Goal: Task Accomplishment & Management: Complete application form

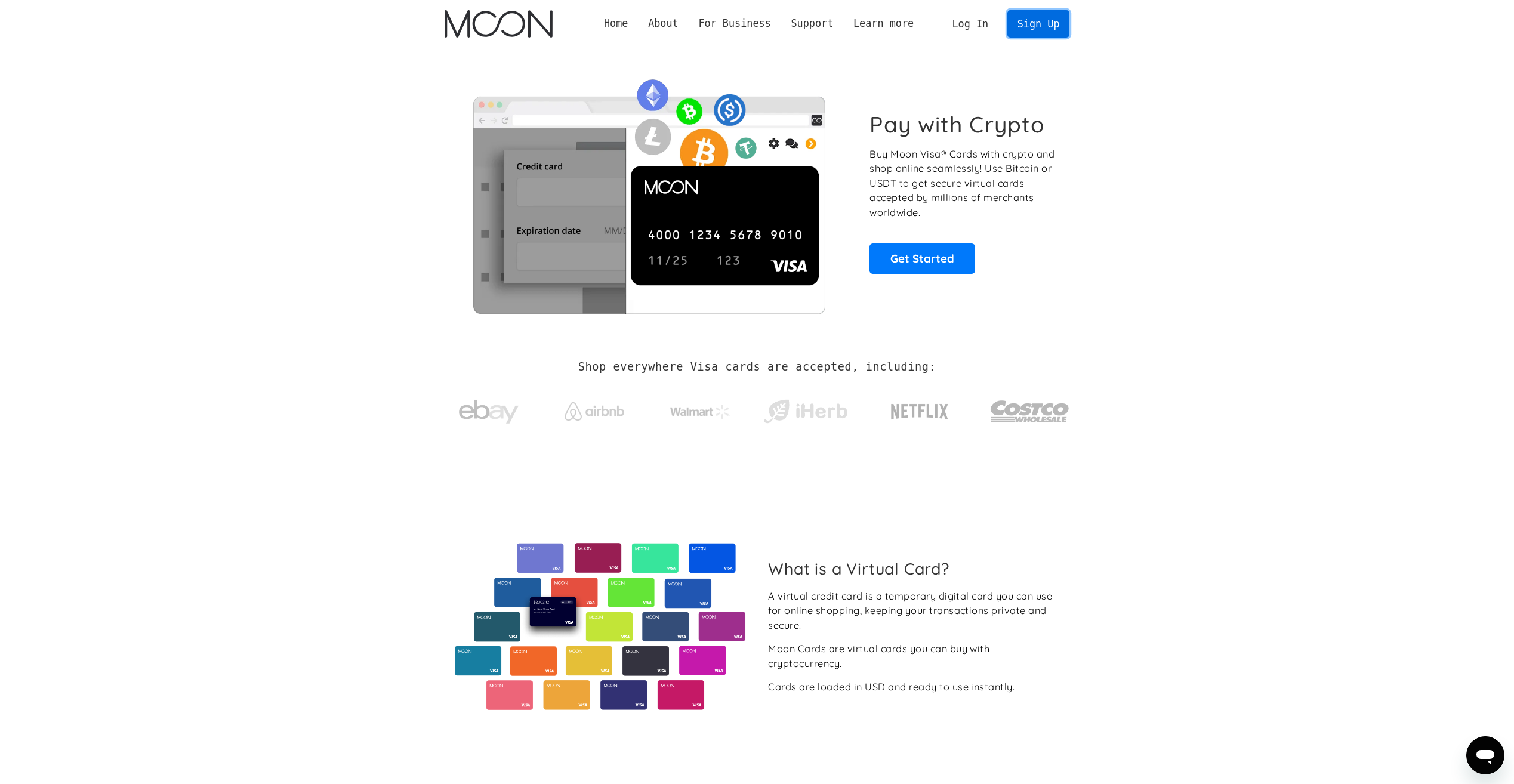
click at [1015, 23] on link "Sign Up" at bounding box center [1038, 24] width 62 height 27
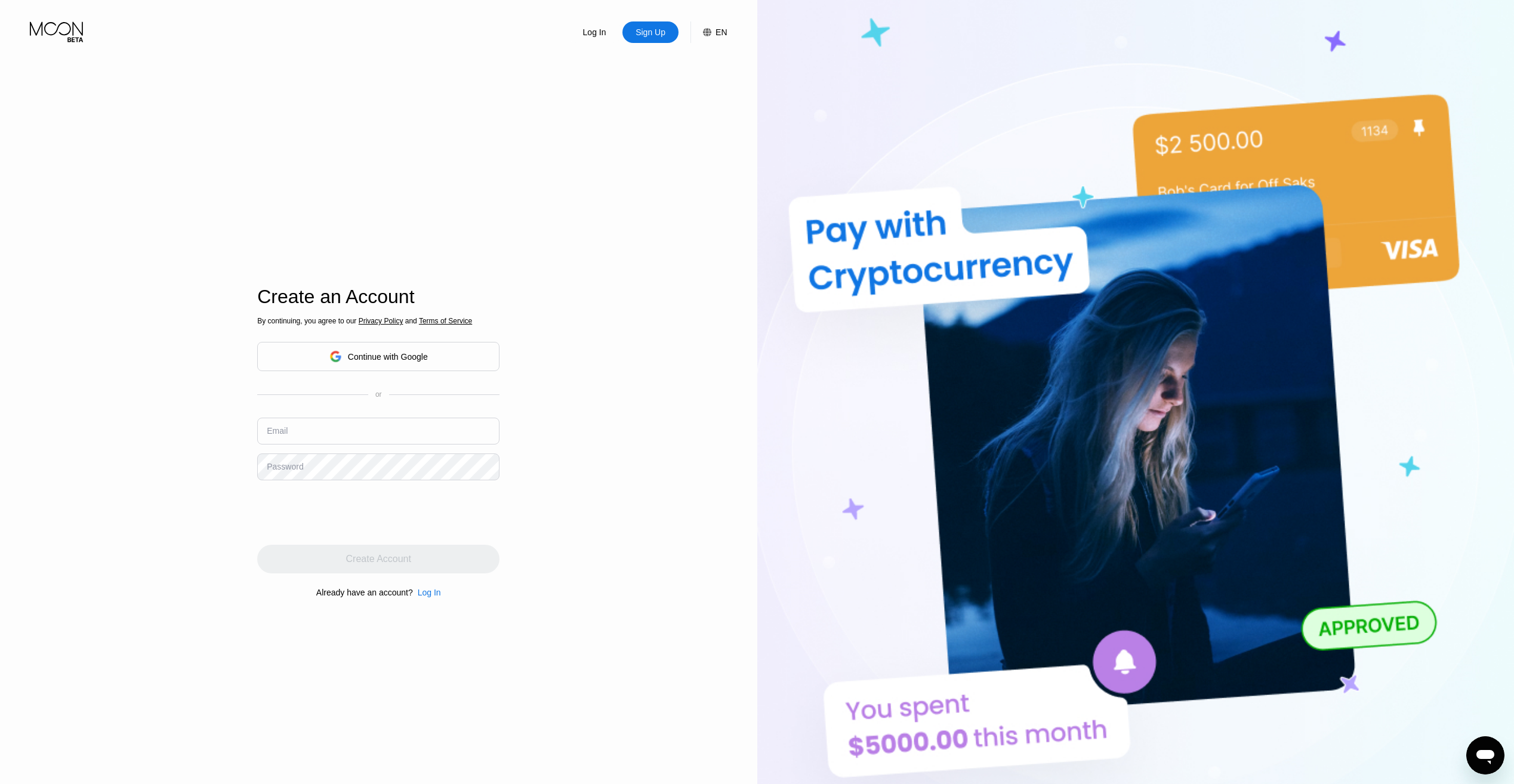
click at [455, 357] on div "Continue with Google" at bounding box center [378, 356] width 242 height 29
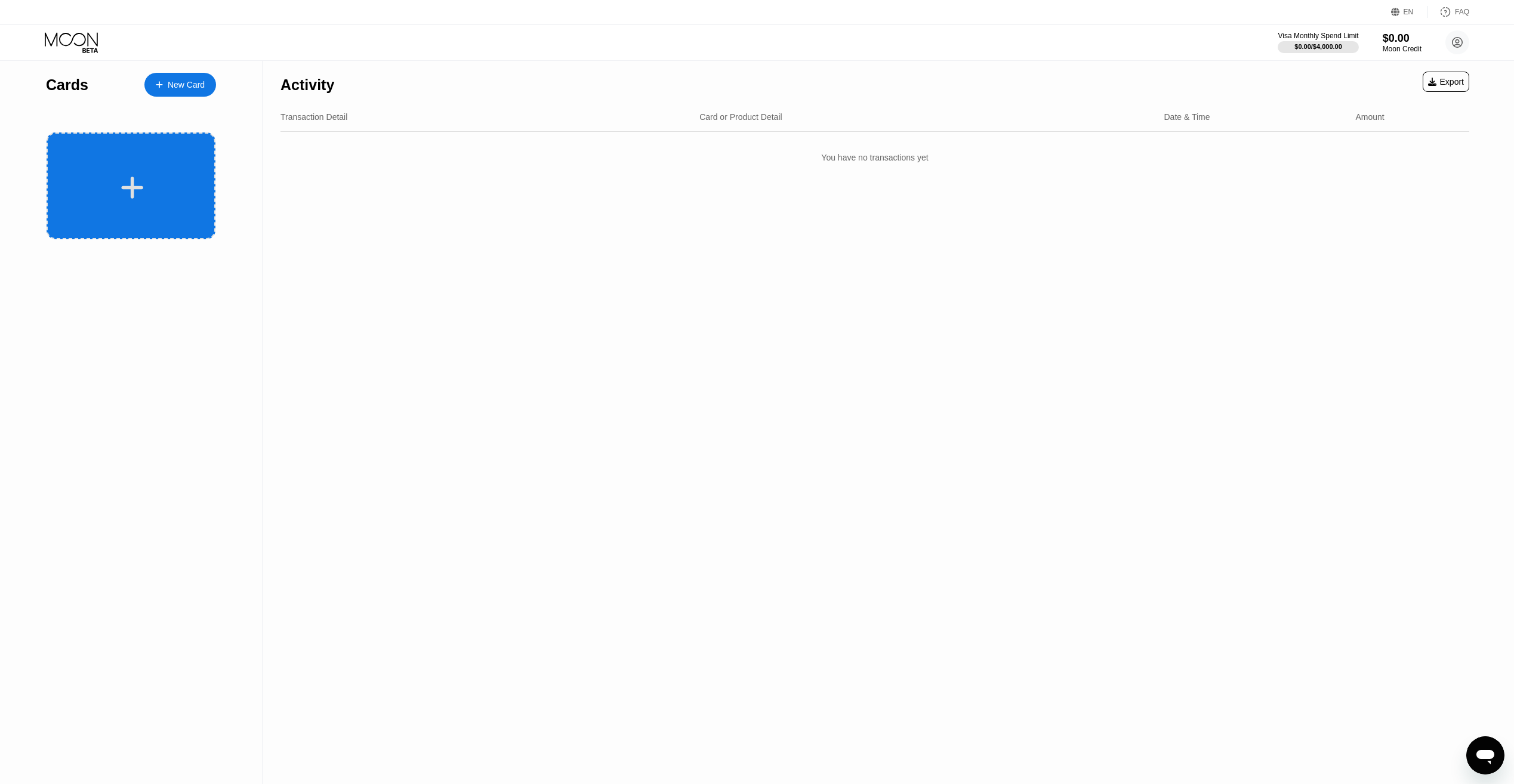
click at [148, 161] on div at bounding box center [131, 186] width 169 height 106
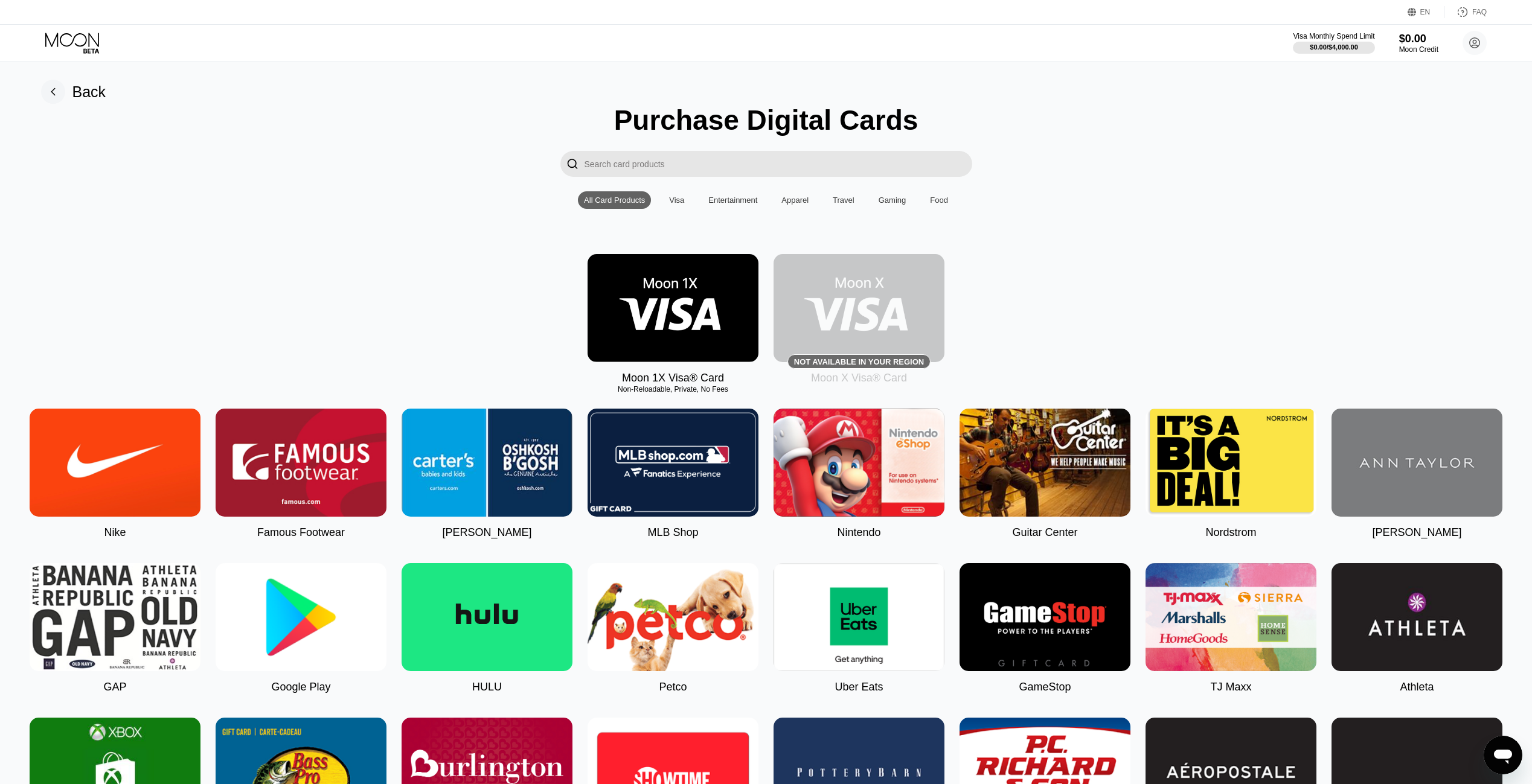
click at [700, 316] on img at bounding box center [673, 308] width 171 height 108
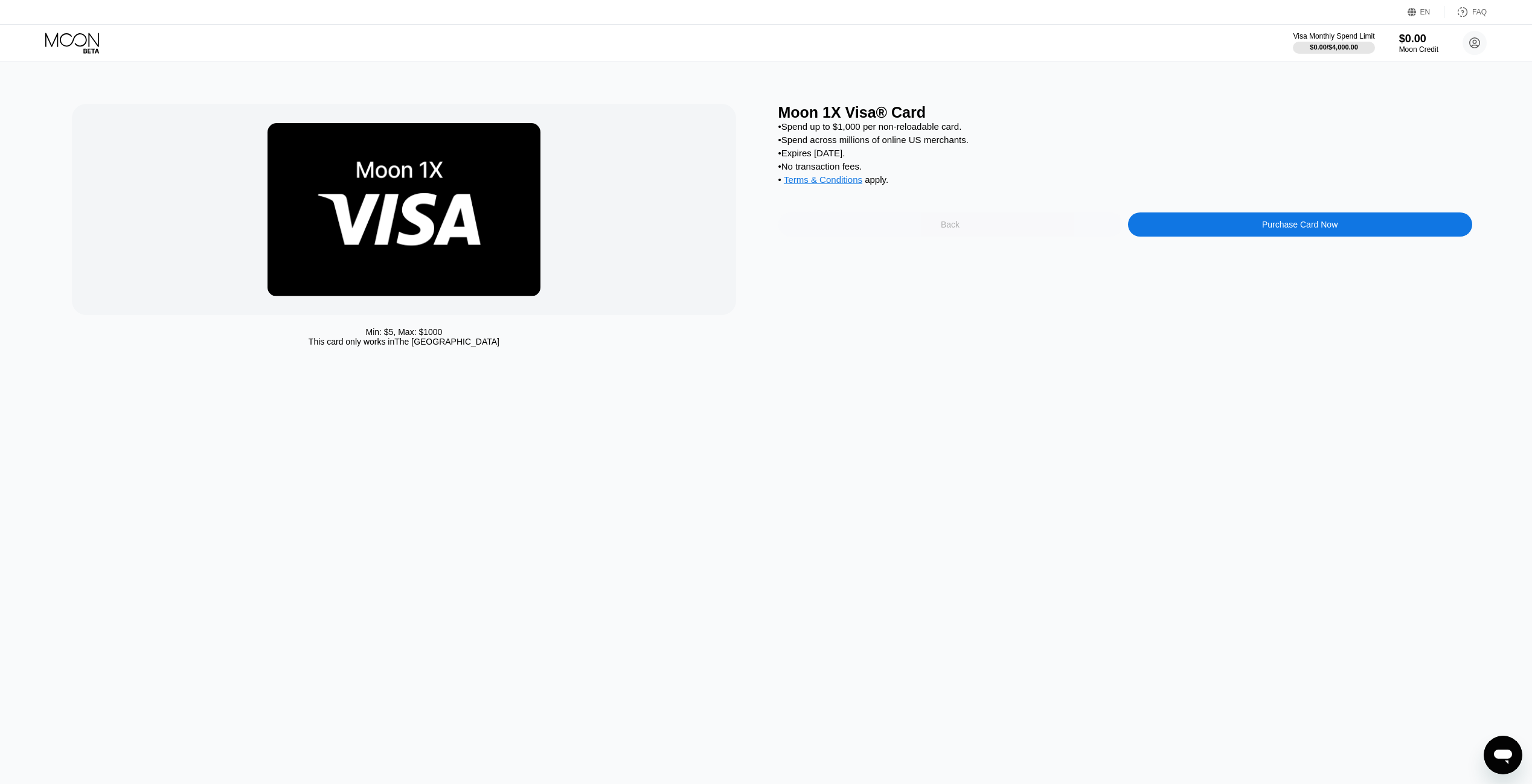
click at [952, 229] on div "Back" at bounding box center [949, 224] width 18 height 10
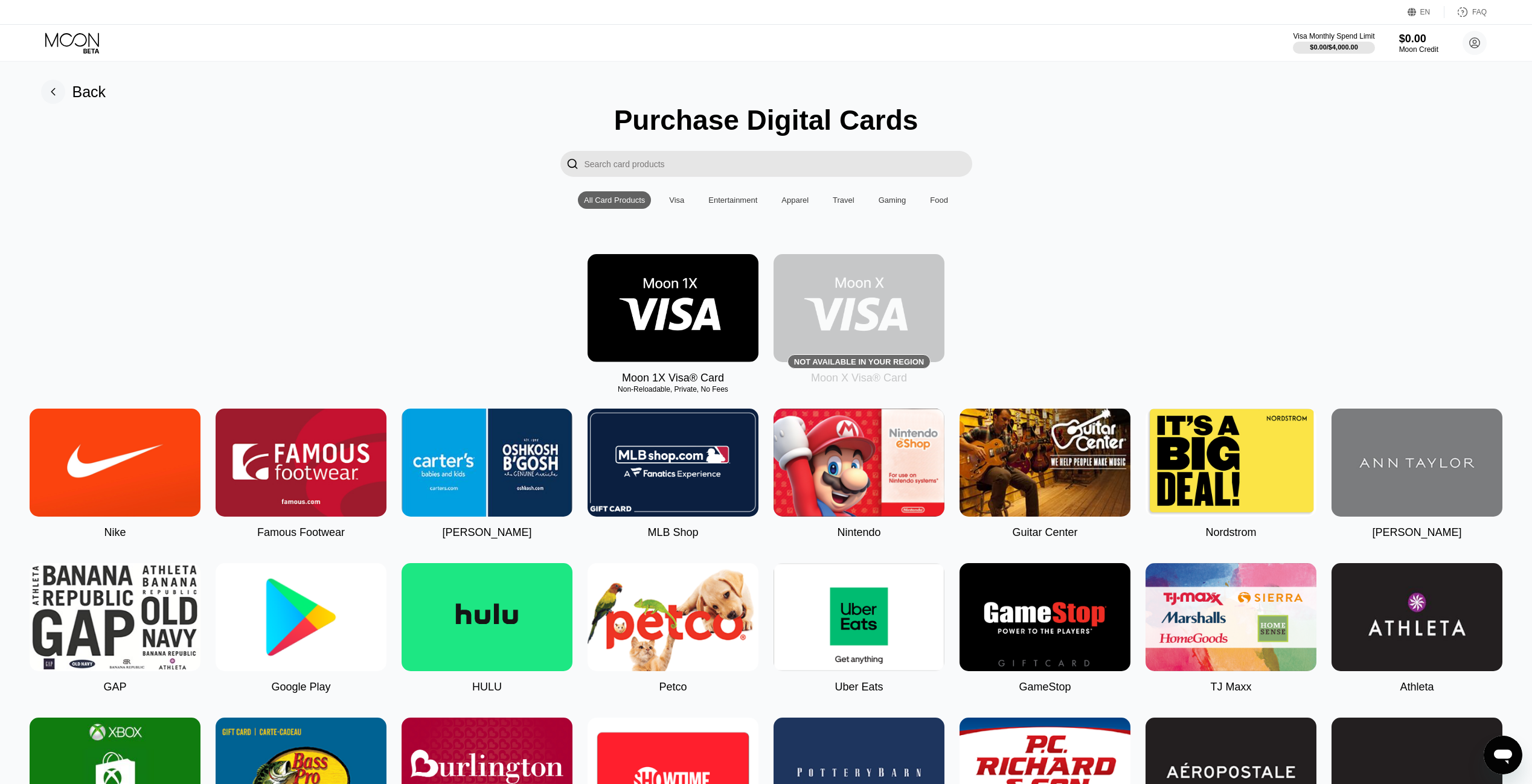
click at [919, 309] on img at bounding box center [858, 308] width 171 height 108
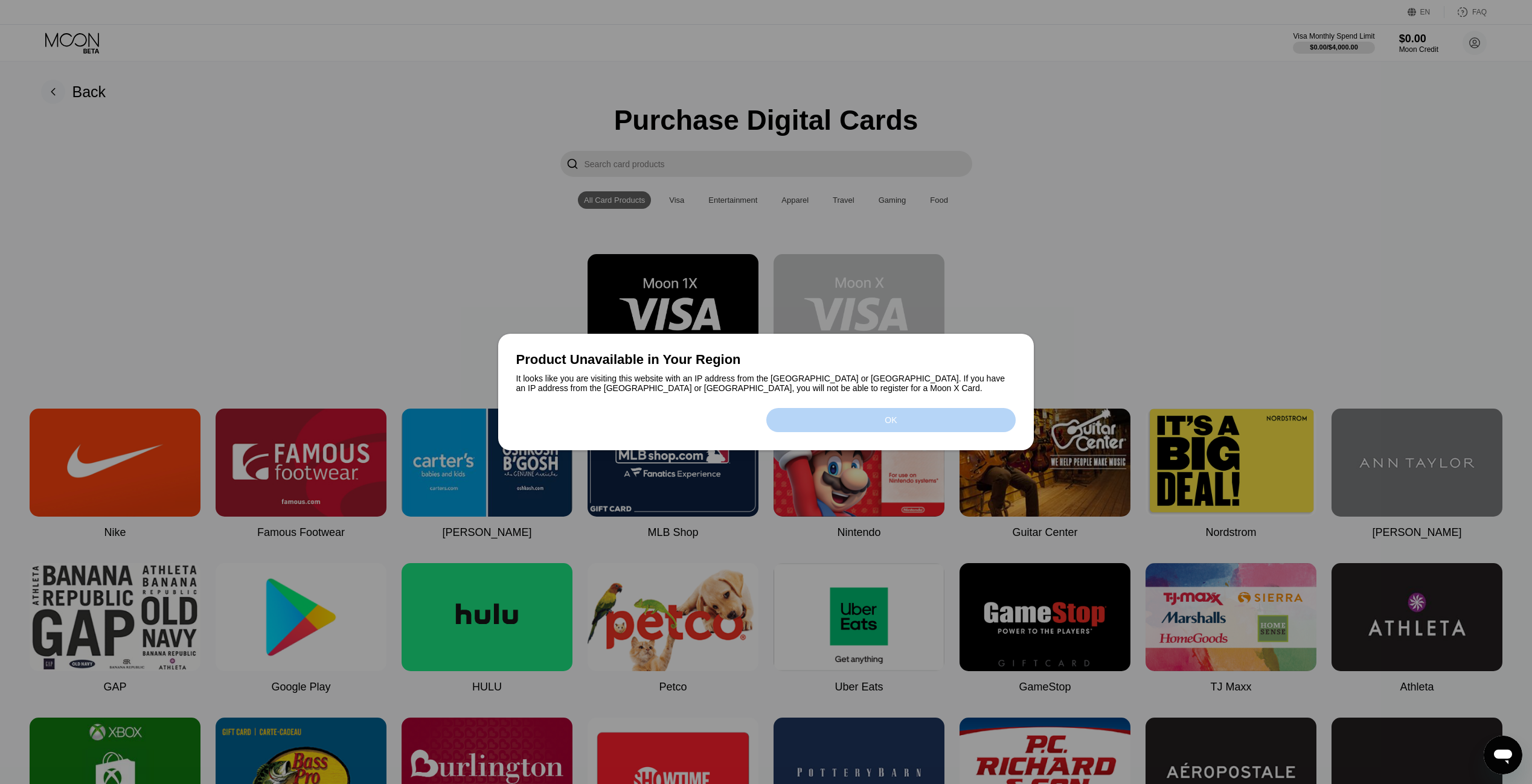
click at [868, 415] on div "OK" at bounding box center [891, 420] width 250 height 24
